Goal: Task Accomplishment & Management: Use online tool/utility

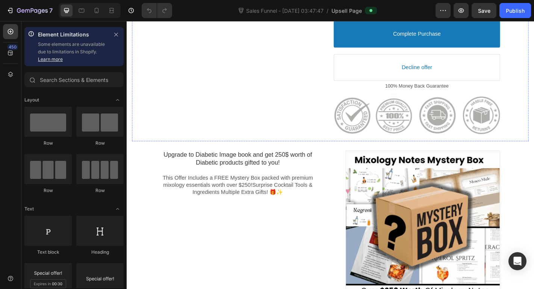
scroll to position [376, 0]
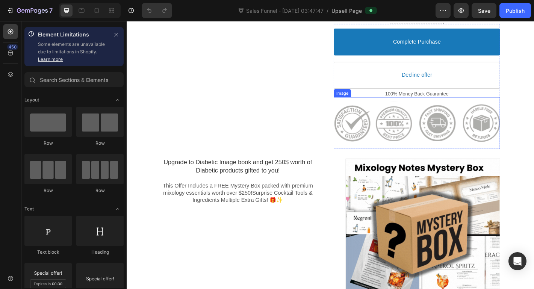
click at [396, 130] on div at bounding box center [448, 134] width 184 height 51
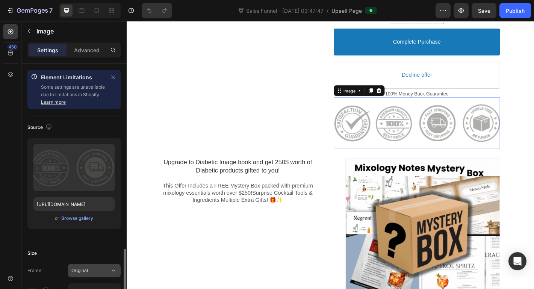
scroll to position [139, 0]
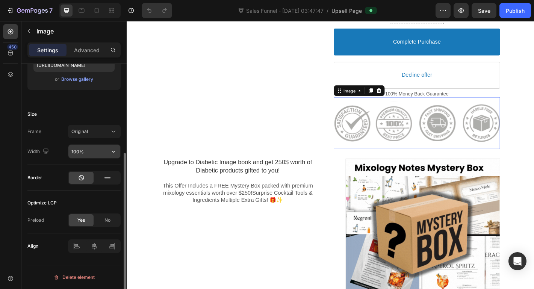
click at [75, 152] on input "100%" at bounding box center [94, 152] width 52 height 14
type input "50%"
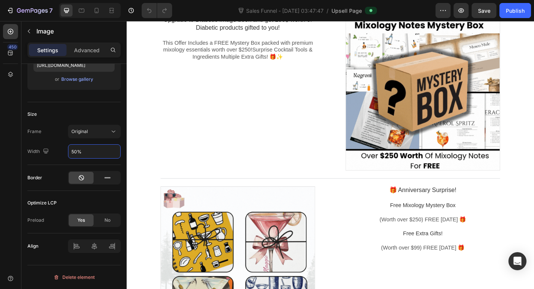
scroll to position [489, 0]
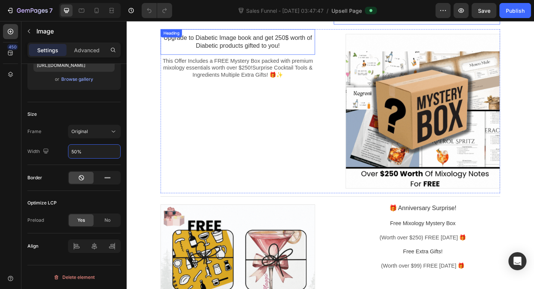
click at [214, 38] on p "Upgrade to Diabetic Image book and get 250$ worth of Diabetic products gifted t…" at bounding box center [249, 44] width 171 height 18
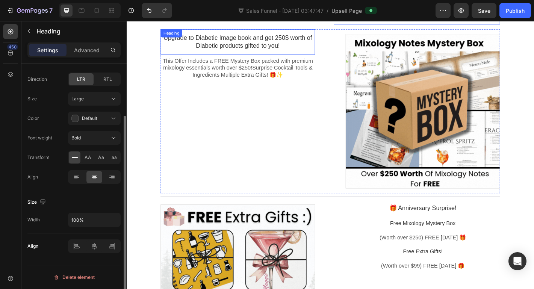
scroll to position [0, 0]
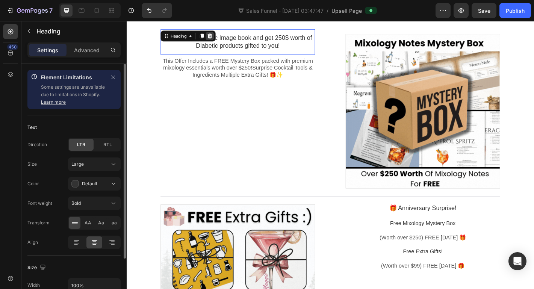
click at [216, 38] on icon at bounding box center [219, 38] width 6 height 6
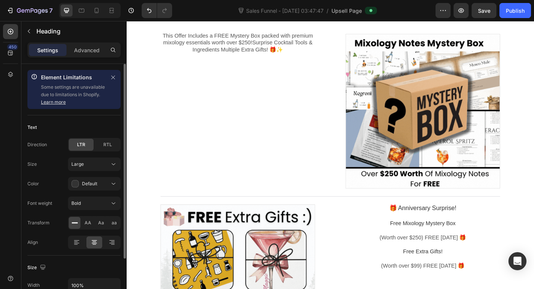
click at [214, 38] on span "This Offer Includes a FREE Mystery Box packed with premium mixology essentials …" at bounding box center [250, 41] width 167 height 14
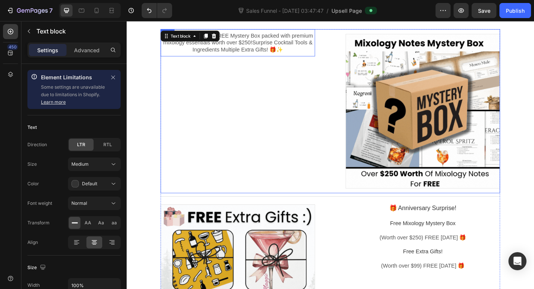
click at [279, 65] on div "This Offer Includes a FREE Mystery Box packed with premium mixology essentials …" at bounding box center [249, 121] width 171 height 182
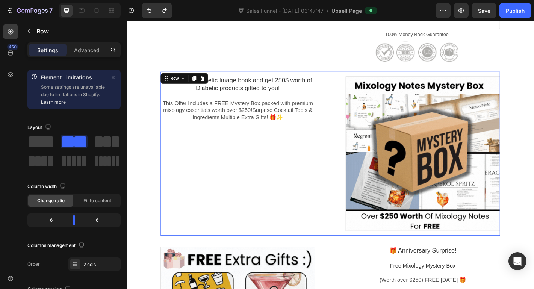
scroll to position [414, 0]
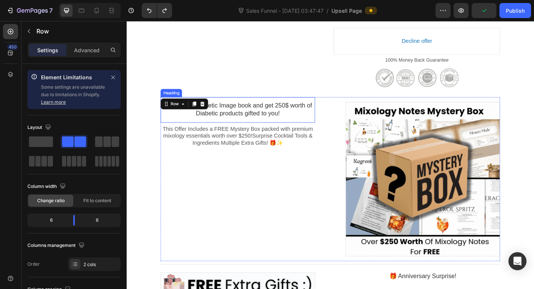
click at [221, 113] on p "Upgrade to Diabetic Image book and get 250$ worth of Diabetic products gifted t…" at bounding box center [249, 120] width 171 height 18
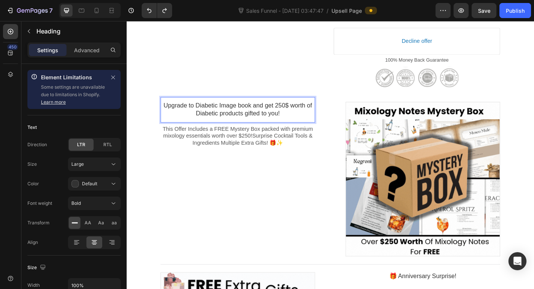
click at [221, 113] on p "Upgrade to Diabetic Image book and get 250$ worth of Diabetic products gifted t…" at bounding box center [249, 120] width 171 height 18
click at [215, 121] on p "Upgrade to Mixology Image book and get 250$ worth of Diabetic products gifted t…" at bounding box center [249, 120] width 171 height 18
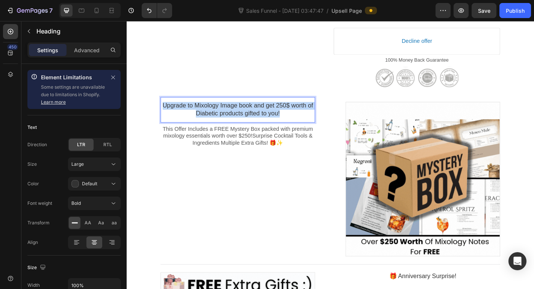
click at [215, 121] on p "Upgrade to Mixology Image book and get 250$ worth of Diabetic products gifted t…" at bounding box center [249, 120] width 171 height 18
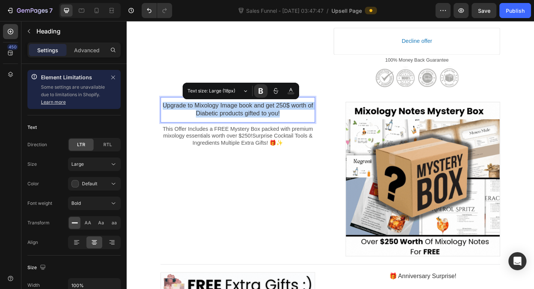
click at [215, 121] on p "Upgrade to Mixology Image book and get 250$ worth of Diabetic products gifted t…" at bounding box center [249, 120] width 171 height 18
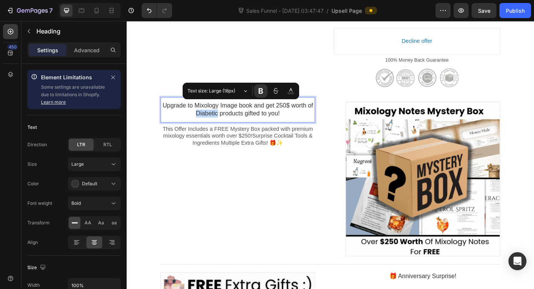
click at [215, 121] on p "Upgrade to Mixology Image book and get 250$ worth of Diabetic products gifted t…" at bounding box center [249, 120] width 171 height 18
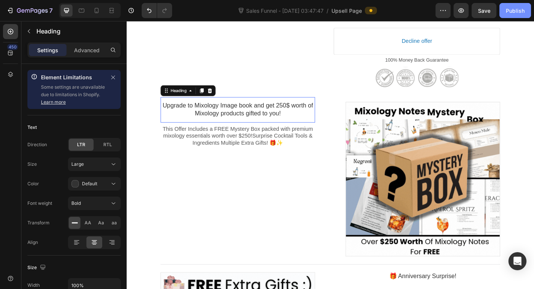
click at [505, 11] on button "Publish" at bounding box center [516, 10] width 32 height 15
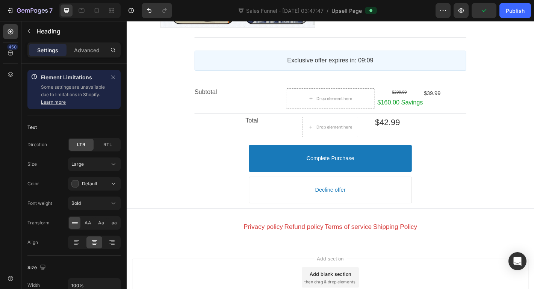
scroll to position [865, 0]
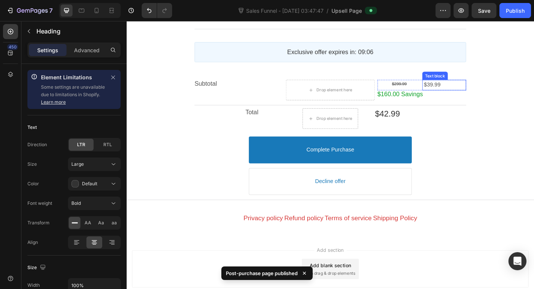
click at [459, 90] on span "$39.99" at bounding box center [465, 91] width 18 height 6
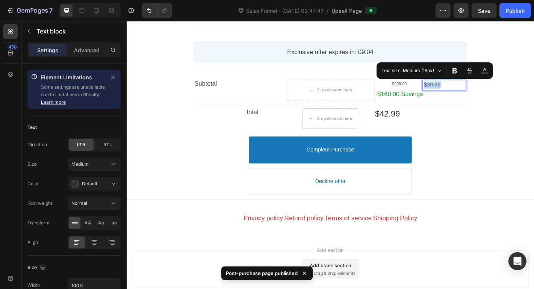
click at [459, 90] on span "$39.99" at bounding box center [465, 91] width 18 height 6
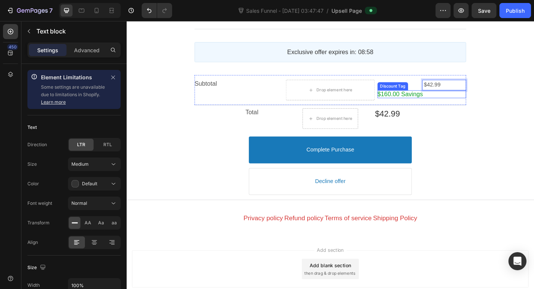
click at [430, 102] on bdo "$160.00 Savings" at bounding box center [430, 102] width 50 height 8
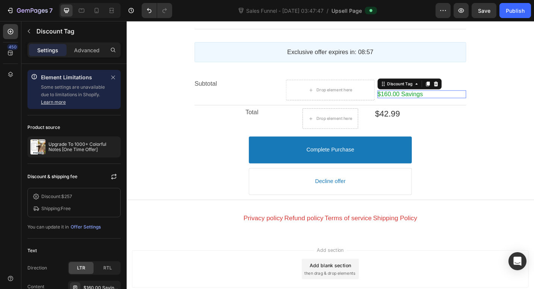
click at [414, 101] on bdo "$160.00 Savings" at bounding box center [430, 102] width 50 height 8
click at [93, 286] on div "$160.00 Savings" at bounding box center [100, 288] width 35 height 7
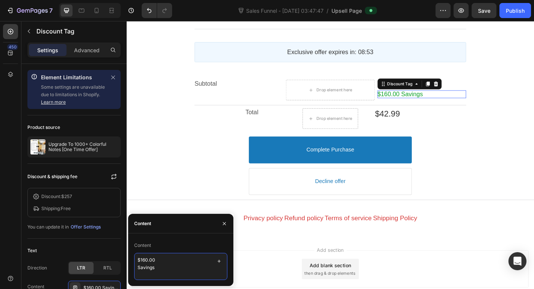
click at [147, 258] on textarea "$160.00 Savings" at bounding box center [180, 266] width 93 height 27
type textarea "$257.00 Savings"
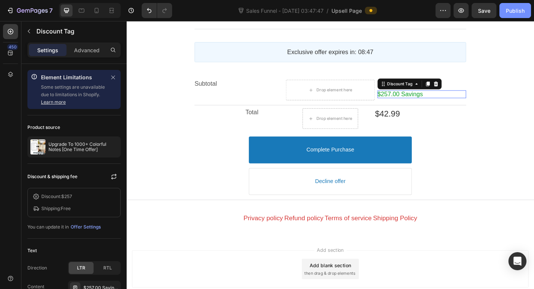
click at [504, 11] on button "Publish" at bounding box center [516, 10] width 32 height 15
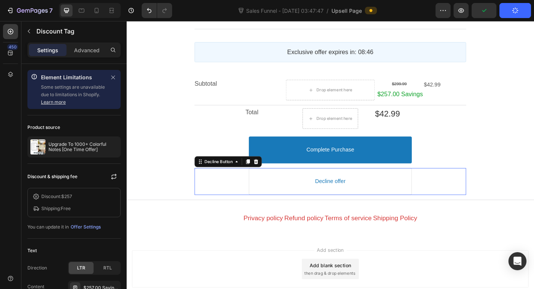
click at [479, 187] on div "Decline offer" at bounding box center [352, 199] width 301 height 30
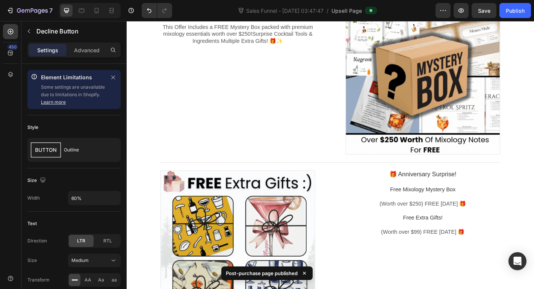
scroll to position [0, 0]
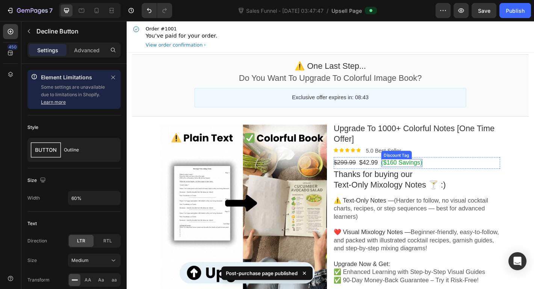
click at [429, 177] on bdo "($160 Savings)" at bounding box center [431, 178] width 45 height 8
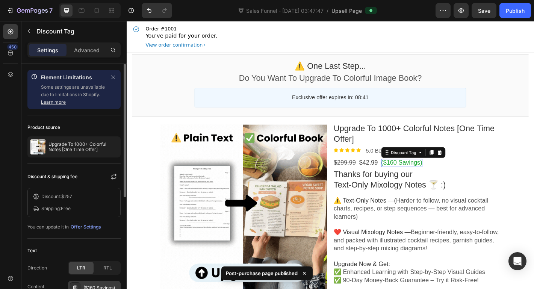
click at [101, 282] on div "($160 Savings)" at bounding box center [94, 288] width 53 height 14
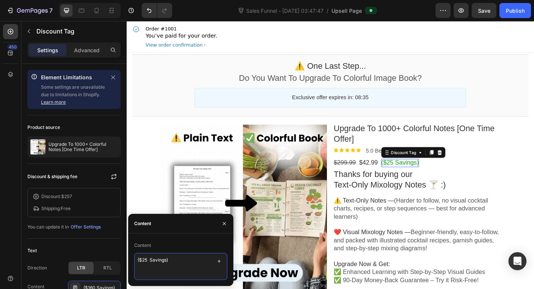
type textarea "($257 Savings)"
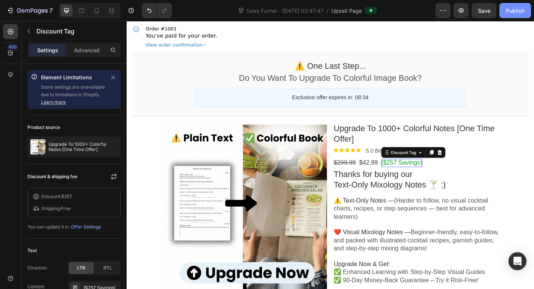
click at [509, 10] on div "Publish" at bounding box center [515, 11] width 19 height 8
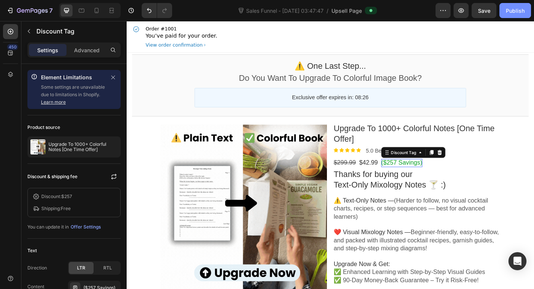
click at [506, 13] on button "Publish" at bounding box center [516, 10] width 32 height 15
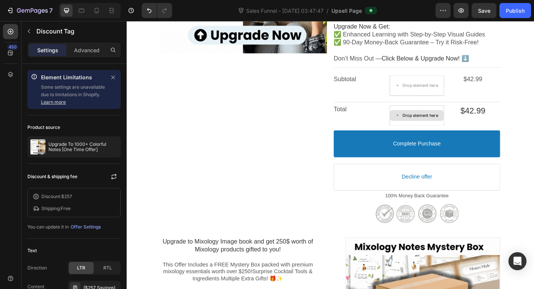
scroll to position [451, 0]
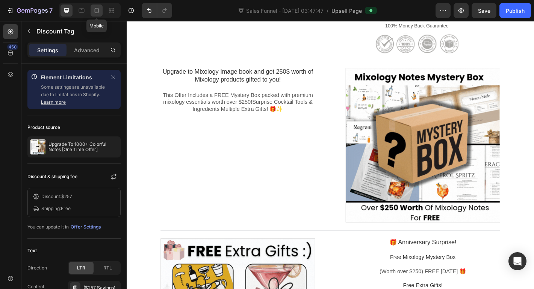
click at [95, 13] on icon at bounding box center [97, 11] width 8 height 8
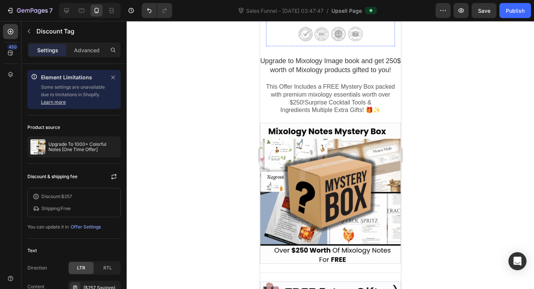
scroll to position [677, 0]
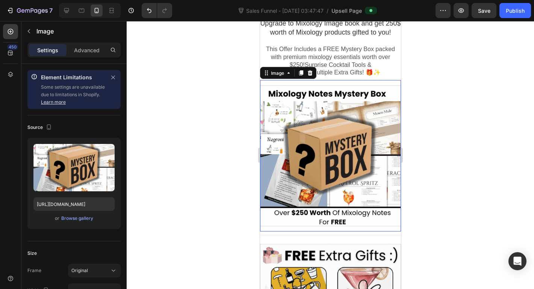
click at [303, 150] on div at bounding box center [330, 155] width 141 height 141
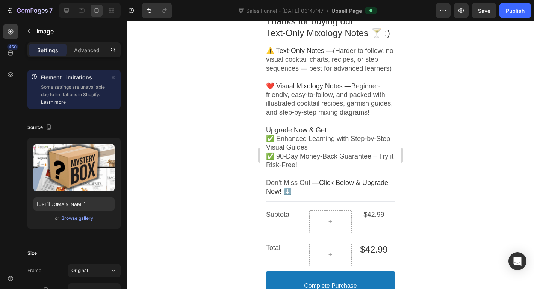
scroll to position [0, 0]
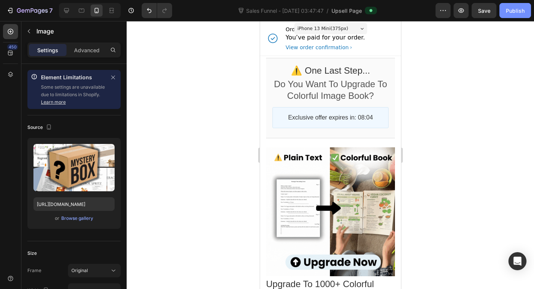
click at [510, 11] on div "Publish" at bounding box center [515, 11] width 19 height 8
